Goal: Task Accomplishment & Management: Manage account settings

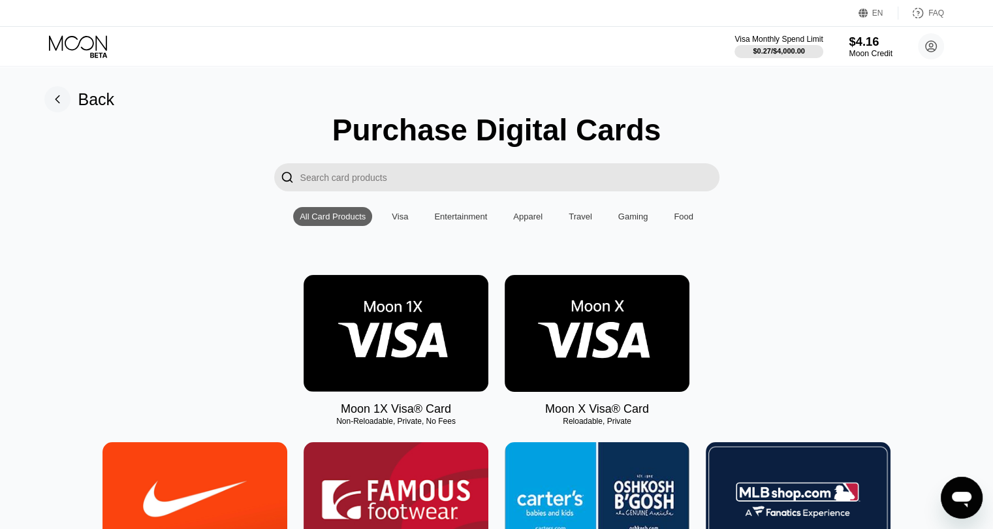
click at [861, 46] on div "$4.16" at bounding box center [871, 42] width 44 height 14
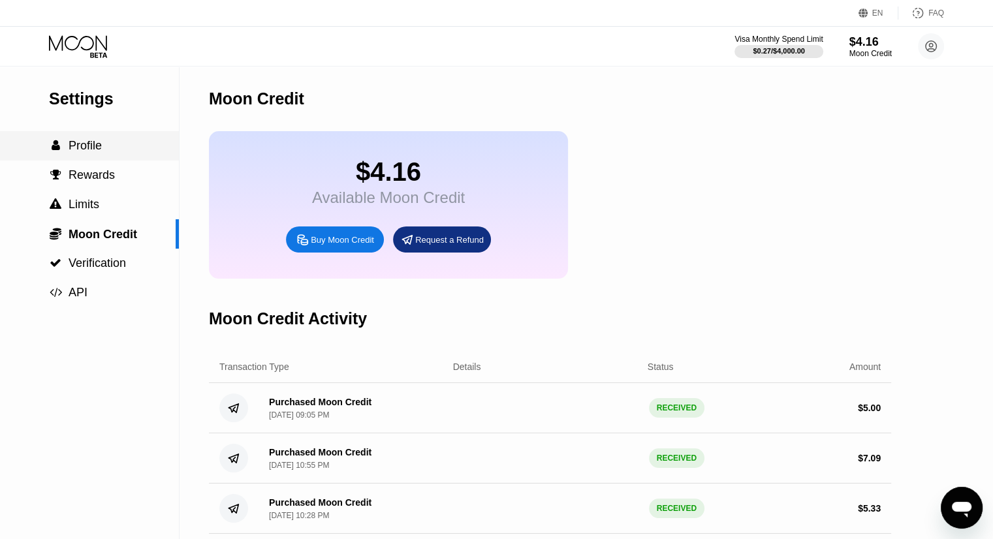
click at [123, 147] on div " Profile" at bounding box center [89, 146] width 179 height 14
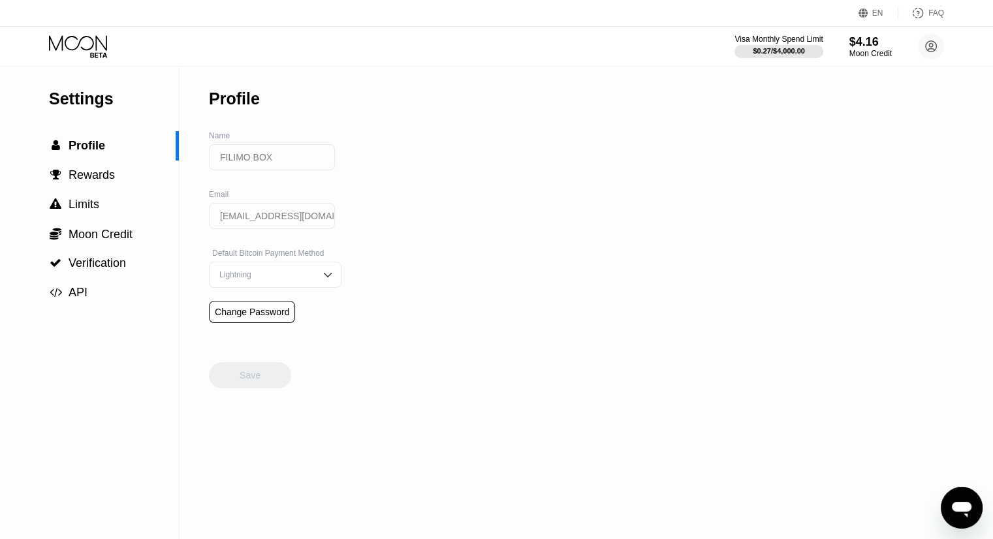
click at [76, 50] on icon at bounding box center [79, 46] width 61 height 23
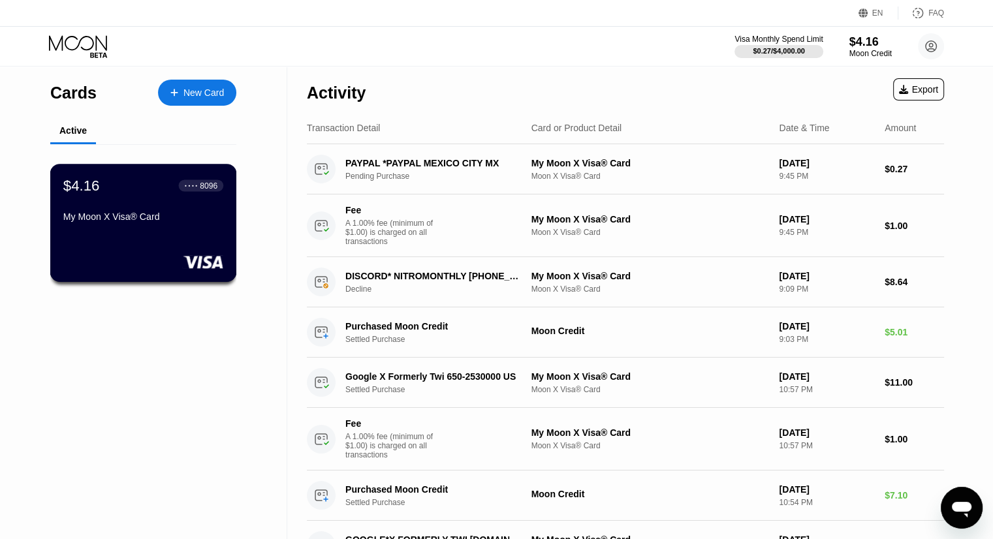
click at [193, 208] on div "$4.16 ● ● ● ● 8096 My Moon X Visa® Card" at bounding box center [143, 202] width 160 height 50
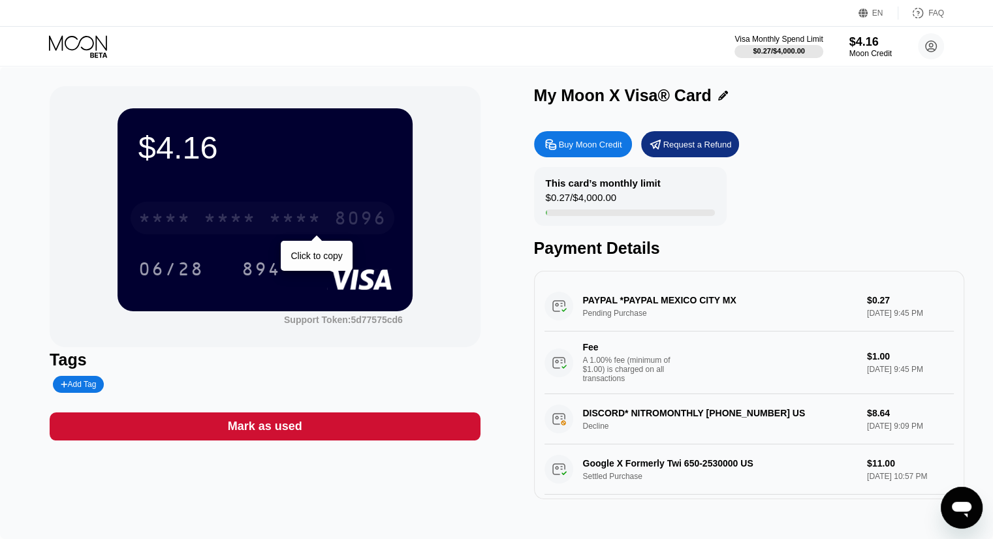
click at [275, 233] on div "* * * * * * * * * * * * 8096" at bounding box center [263, 218] width 264 height 33
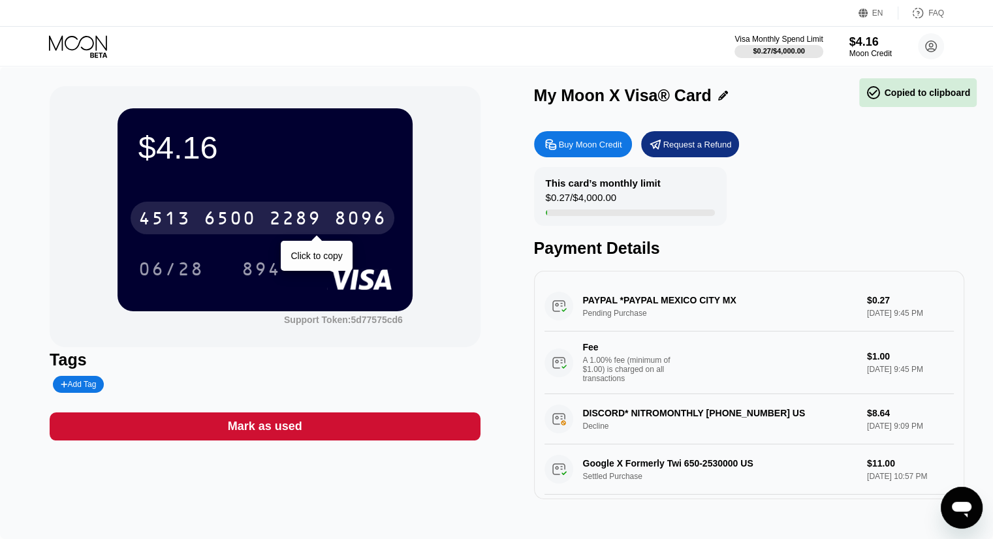
click at [303, 223] on div "2289" at bounding box center [295, 220] width 52 height 21
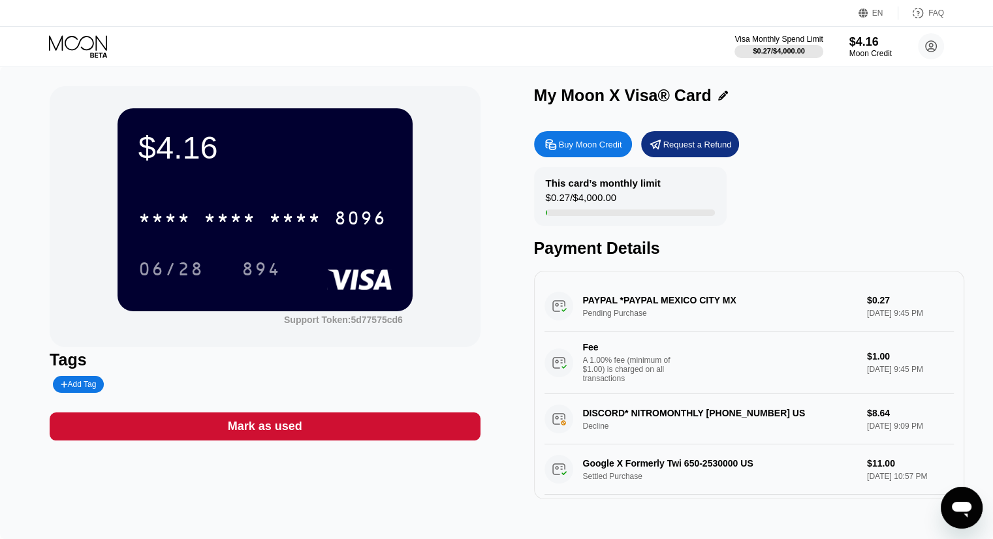
click at [689, 49] on div "Visa Monthly Spend Limit $0.27 / $4,000.00 $4.16 Moon Credit FILIMO BOX [EMAIL_…" at bounding box center [496, 46] width 993 height 39
click at [926, 44] on circle at bounding box center [931, 46] width 26 height 26
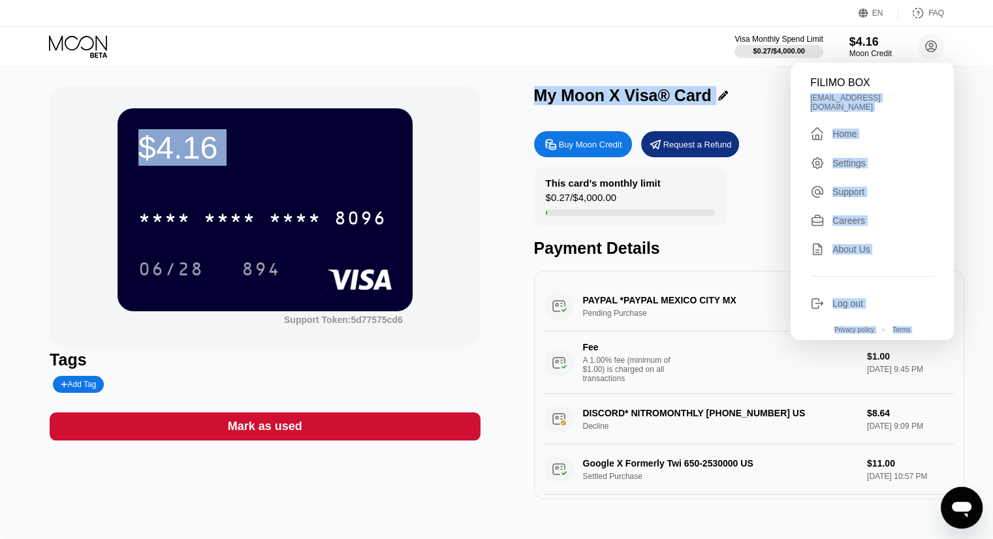
drag, startPoint x: 877, startPoint y: 77, endPoint x: 776, endPoint y: 94, distance: 103.2
click at [776, 94] on div "EN Language Select an item Save FAQ Visa Monthly Spend Limit $0.27 / $4,000.00 …" at bounding box center [496, 269] width 993 height 539
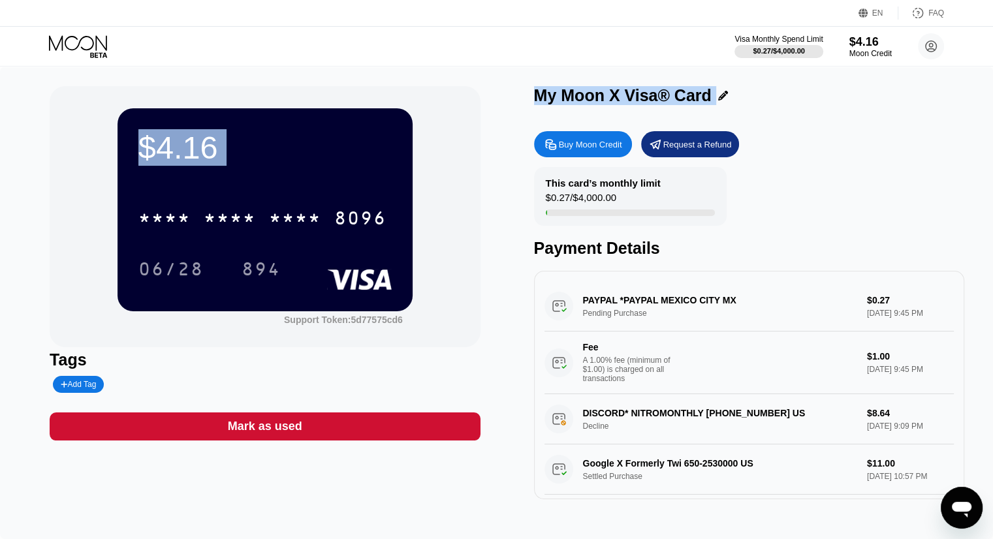
click at [922, 53] on circle at bounding box center [931, 46] width 26 height 26
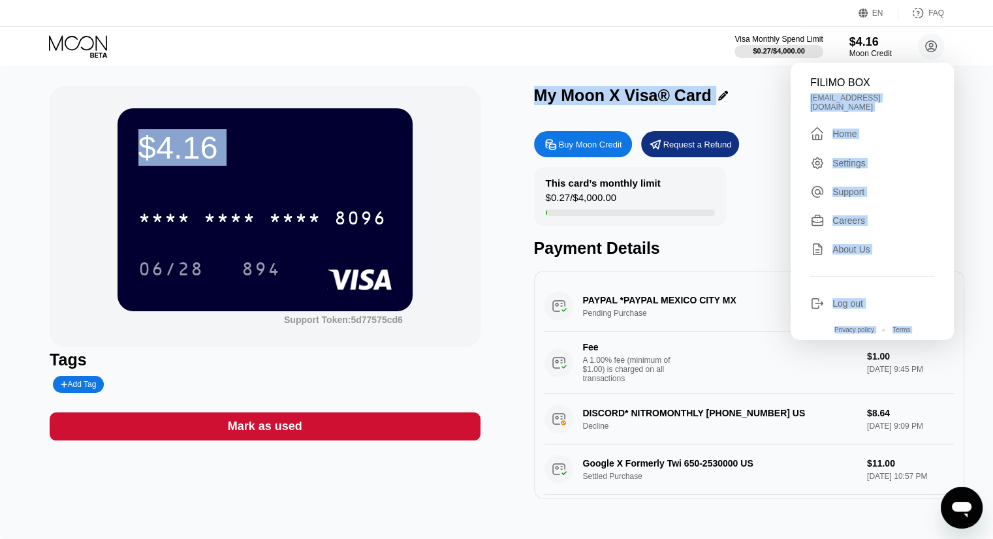
click at [881, 83] on div "FILIMO BOX" at bounding box center [872, 83] width 124 height 12
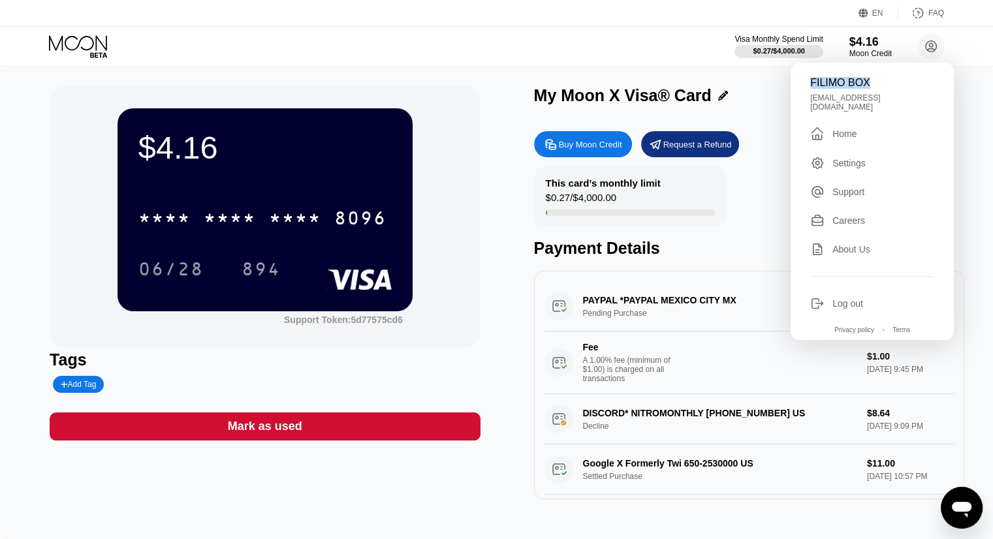
drag, startPoint x: 870, startPoint y: 82, endPoint x: 796, endPoint y: 83, distance: 73.1
click at [796, 83] on div "FILIMO BOX [EMAIL_ADDRESS][DOMAIN_NAME]  Home Settings Support Careers About U…" at bounding box center [872, 201] width 163 height 277
copy div "FILIMO BOX"
